Goal: Obtain resource: Obtain resource

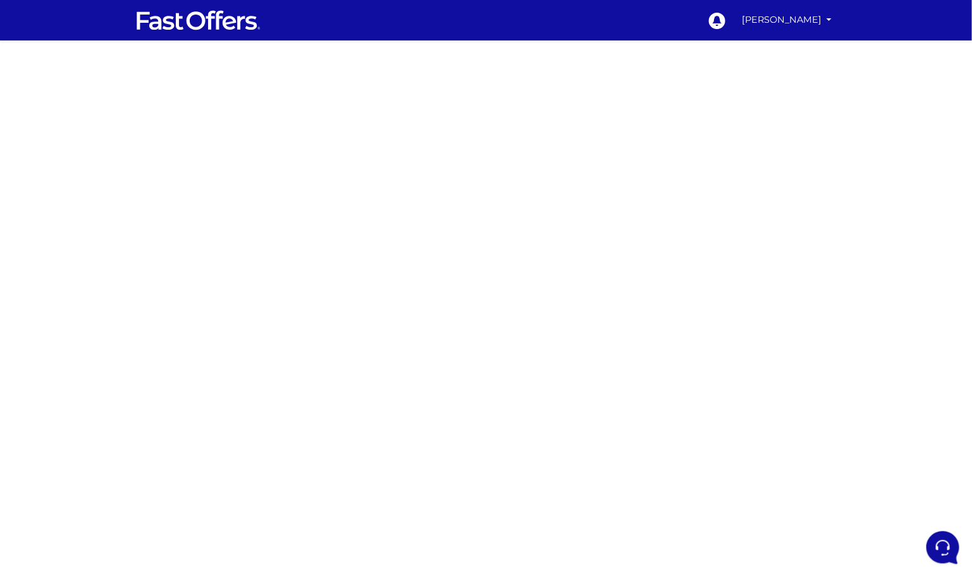
click at [266, 162] on div at bounding box center [486, 356] width 972 height 633
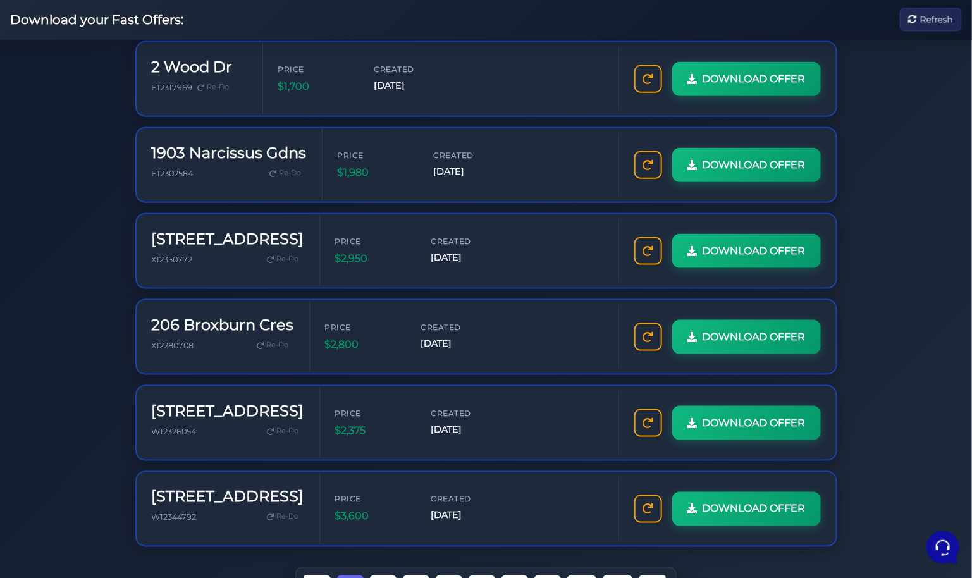
scroll to position [483, 0]
click at [171, 426] on span "W12326054" at bounding box center [174, 430] width 45 height 9
click at [244, 402] on div "2846 Bloor St W W12326054 Re-Do" at bounding box center [228, 422] width 152 height 41
click at [262, 423] on link "Re-Do" at bounding box center [283, 431] width 42 height 16
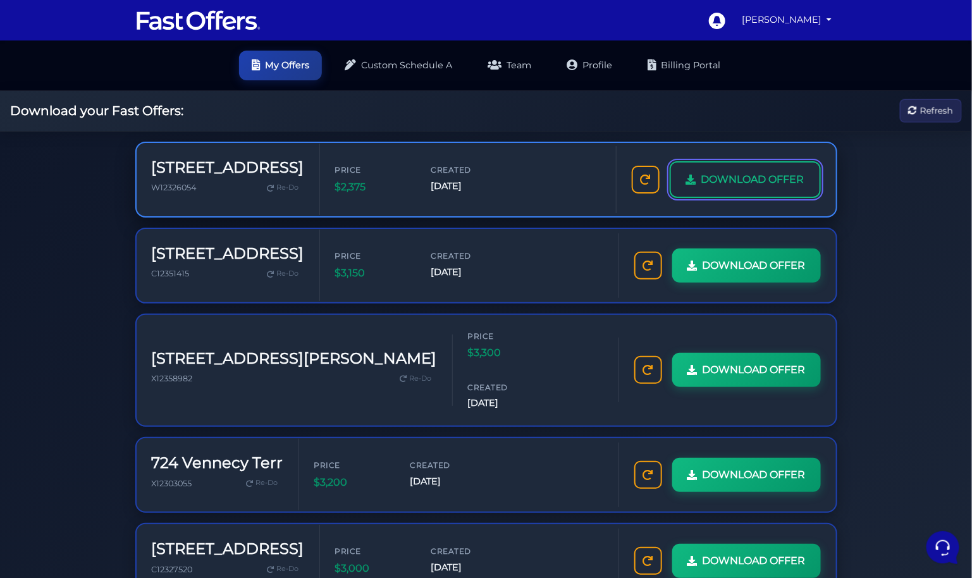
click at [742, 171] on span "DOWNLOAD OFFER" at bounding box center [752, 179] width 103 height 16
